Goal: Information Seeking & Learning: Learn about a topic

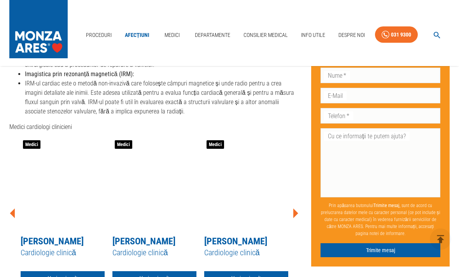
scroll to position [1779, 0]
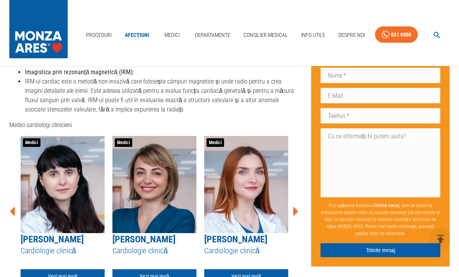
click at [298, 200] on icon at bounding box center [295, 211] width 23 height 23
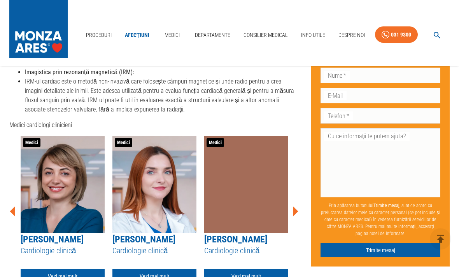
click at [298, 200] on icon at bounding box center [295, 211] width 23 height 23
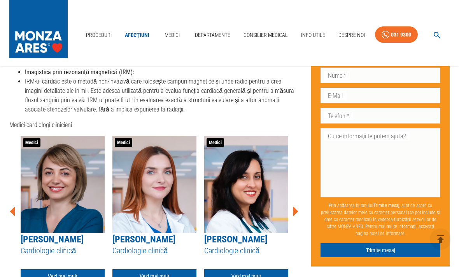
click at [297, 207] on icon at bounding box center [295, 212] width 5 height 10
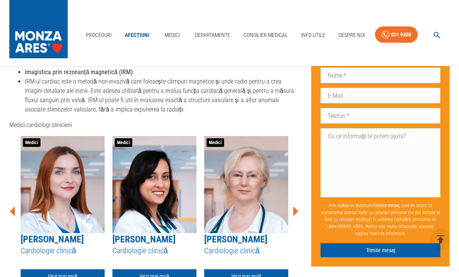
click at [297, 200] on icon at bounding box center [295, 211] width 23 height 23
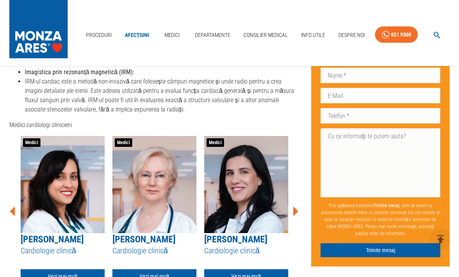
click at [299, 200] on icon at bounding box center [295, 211] width 23 height 23
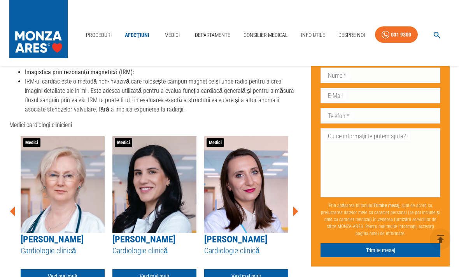
click at [294, 207] on icon at bounding box center [295, 212] width 5 height 10
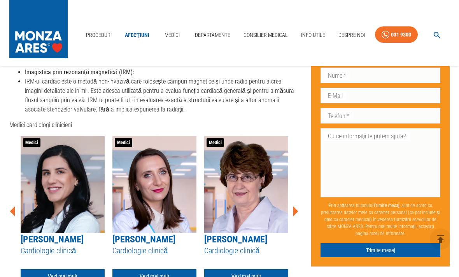
click at [297, 207] on icon at bounding box center [295, 212] width 5 height 10
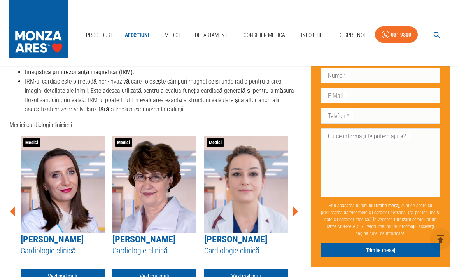
click at [297, 207] on icon at bounding box center [295, 212] width 5 height 10
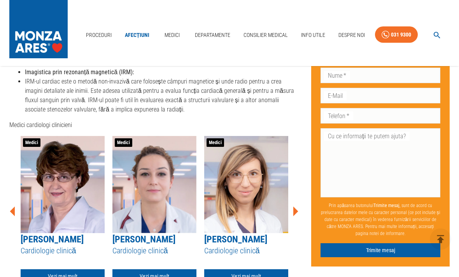
click at [298, 207] on icon at bounding box center [295, 212] width 5 height 10
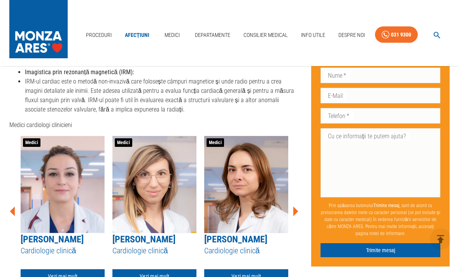
click at [296, 207] on icon at bounding box center [295, 212] width 5 height 10
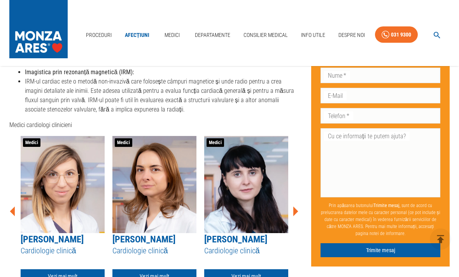
click at [297, 207] on div "Medici cardiologi clinicieni Medici [PERSON_NAME] Cardiologie clinică Vezi mai …" at bounding box center [153, 204] width 289 height 166
click at [295, 207] on icon at bounding box center [295, 212] width 5 height 10
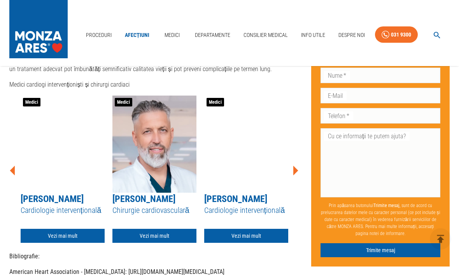
scroll to position [2216, 0]
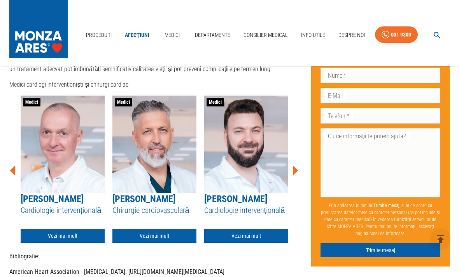
click at [296, 170] on icon at bounding box center [295, 170] width 23 height 23
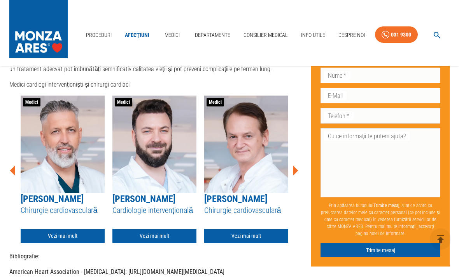
click at [296, 168] on icon at bounding box center [295, 171] width 5 height 10
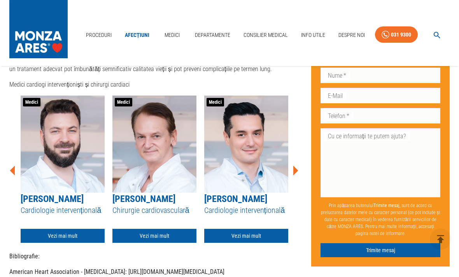
click at [296, 167] on icon at bounding box center [295, 171] width 5 height 10
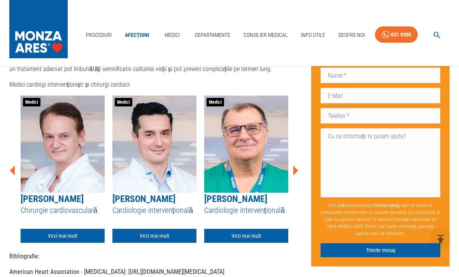
click at [297, 165] on icon at bounding box center [295, 170] width 23 height 23
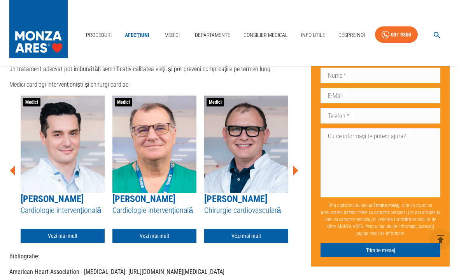
click at [292, 168] on icon at bounding box center [295, 170] width 23 height 23
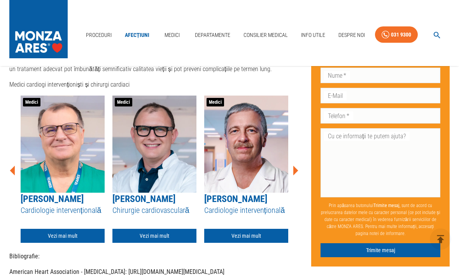
click at [294, 168] on icon at bounding box center [295, 171] width 5 height 10
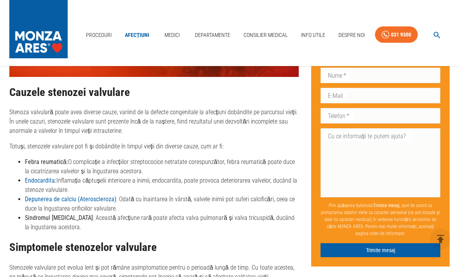
scroll to position [963, 0]
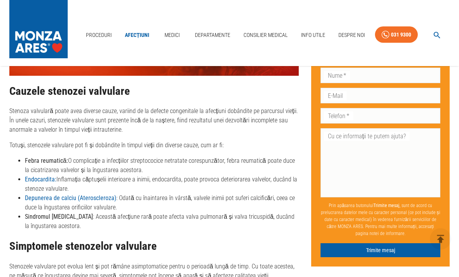
click at [219, 194] on li "Depunerea de calciu (Ateroscleroza) : Odată cu înaintarea în vârstă, valvele in…" at bounding box center [162, 203] width 274 height 19
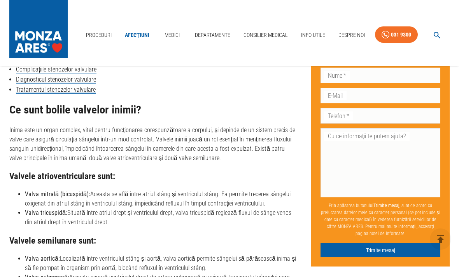
scroll to position [430, 0]
